Goal: Navigation & Orientation: Find specific page/section

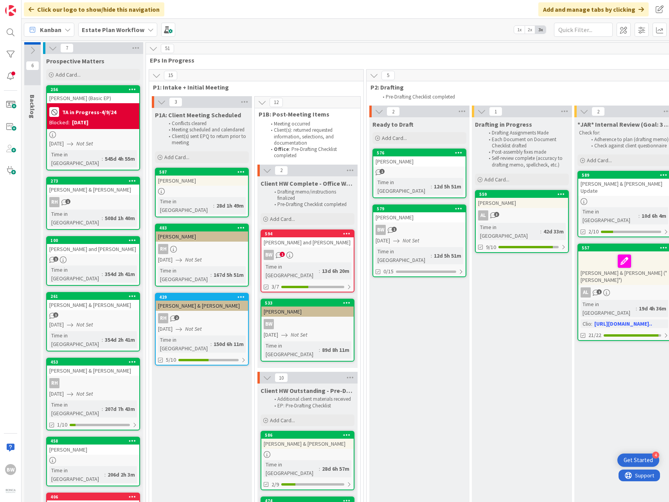
click at [314, 38] on div "Kanban Estate Plan Workflow 1x 2x 3x" at bounding box center [345, 30] width 647 height 22
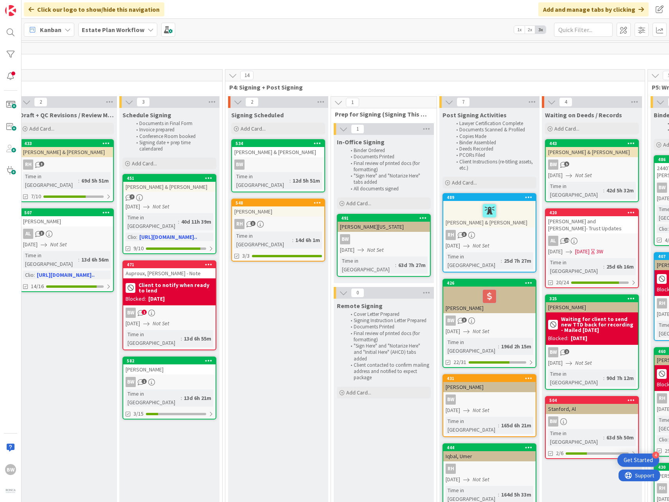
scroll to position [0, 645]
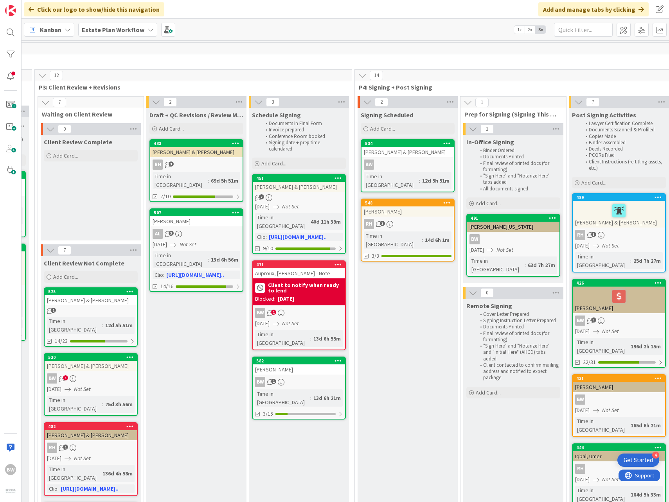
click at [120, 374] on div "BW 1" at bounding box center [91, 378] width 92 height 10
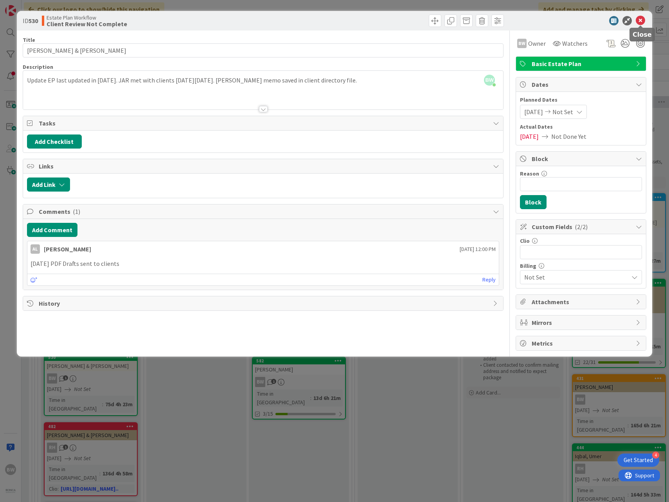
click at [641, 23] on icon at bounding box center [639, 20] width 9 height 9
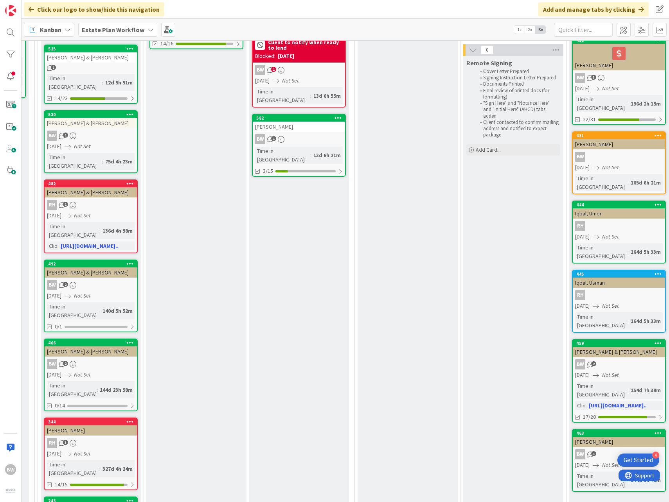
scroll to position [352, 645]
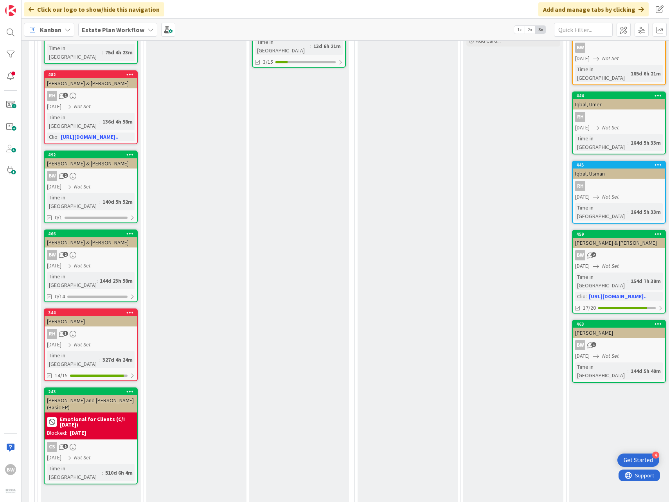
click at [228, 377] on div "Draft + QC Revisions / Review Mtg Add Card... 433 [PERSON_NAME] & [PERSON_NAME]…" at bounding box center [196, 355] width 100 height 1198
click at [210, 276] on div "Draft + QC Revisions / Review Mtg Add Card... 433 [PERSON_NAME] & [PERSON_NAME]…" at bounding box center [196, 355] width 100 height 1198
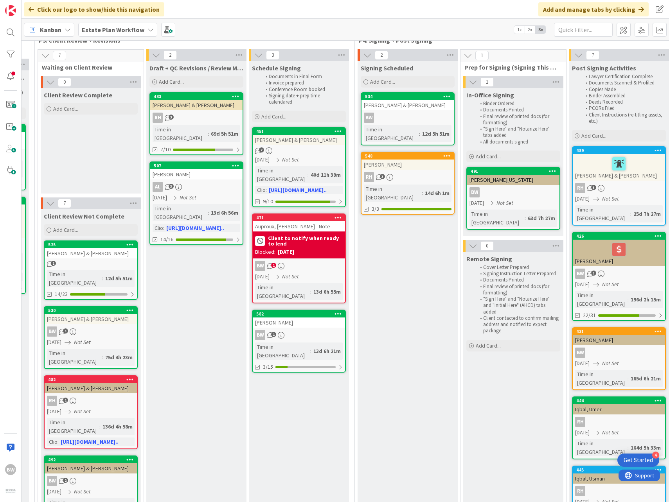
scroll to position [0, 645]
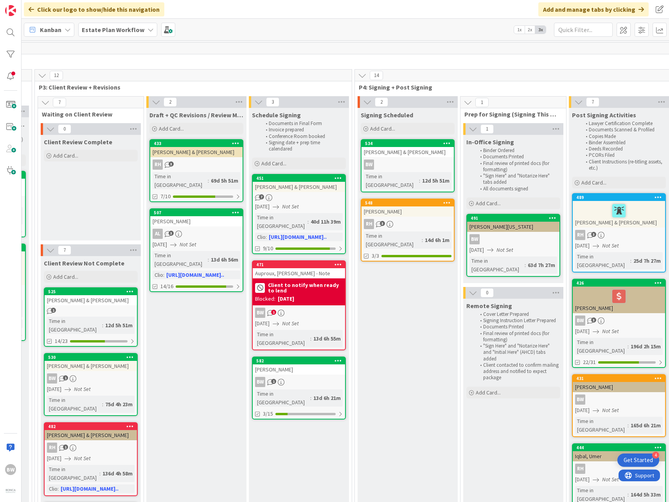
click at [317, 50] on div "51" at bounding box center [244, 49] width 1487 height 12
